Goal: Task Accomplishment & Management: Use online tool/utility

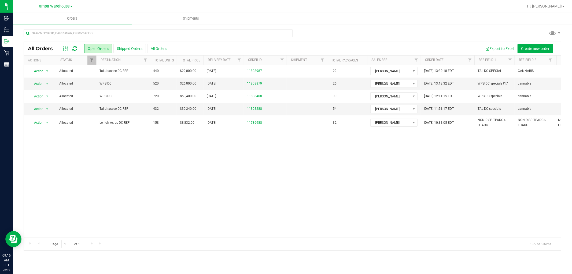
click at [77, 47] on div at bounding box center [70, 48] width 18 height 6
click at [76, 48] on icon at bounding box center [74, 48] width 5 height 5
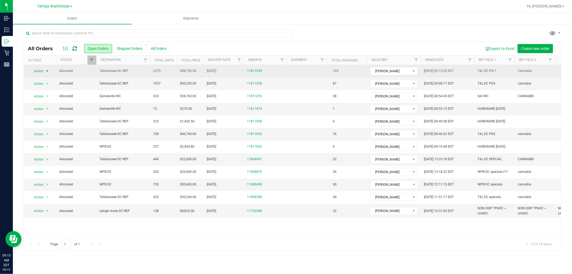
click at [39, 71] on span "Action" at bounding box center [36, 71] width 14 height 8
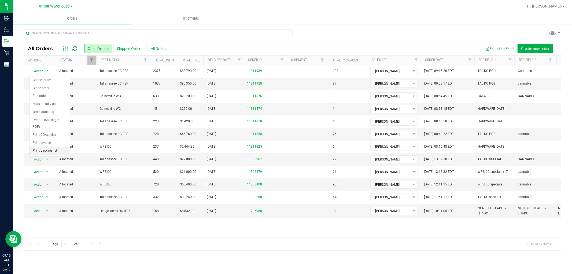
click at [38, 150] on li "Print packing list" at bounding box center [49, 151] width 40 height 8
click at [438, 34] on div at bounding box center [292, 35] width 537 height 12
